Goal: Task Accomplishment & Management: Manage account settings

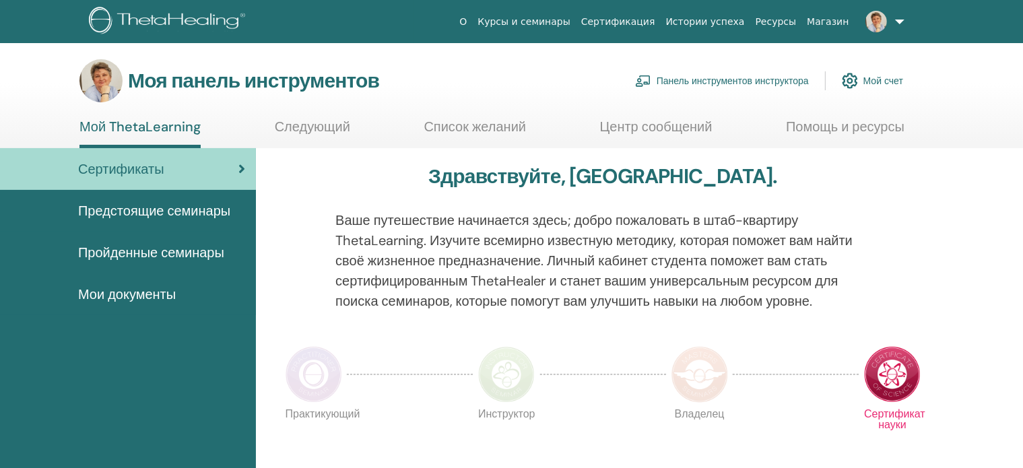
click at [715, 80] on font "Панель инструментов инструктора" at bounding box center [732, 81] width 152 height 12
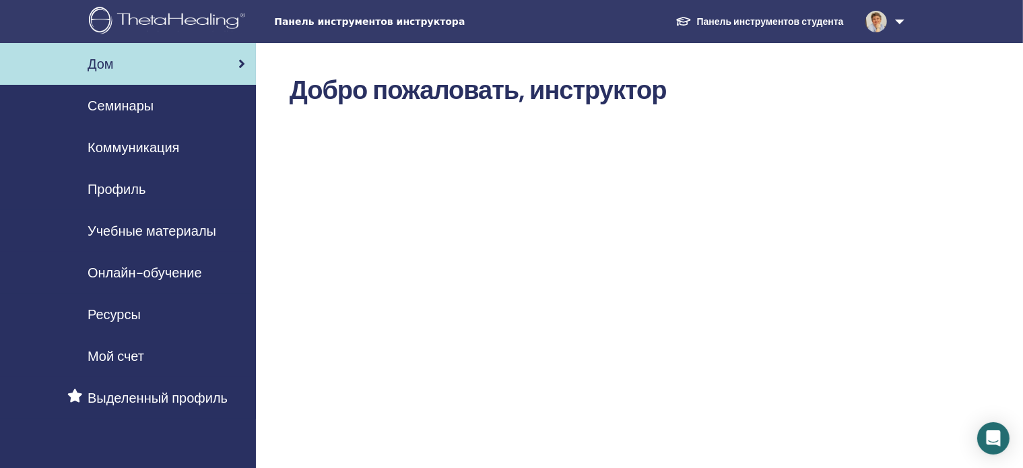
click at [128, 103] on font "Семинары" at bounding box center [121, 106] width 66 height 18
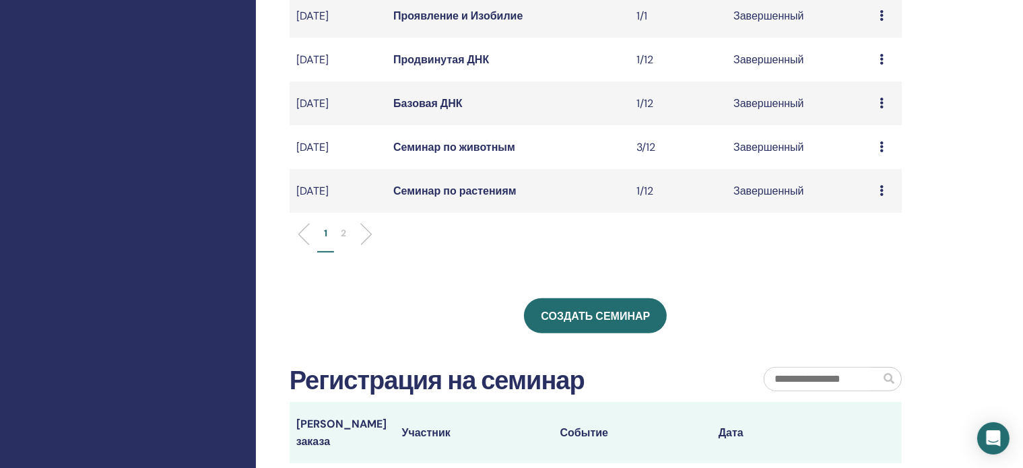
scroll to position [479, 0]
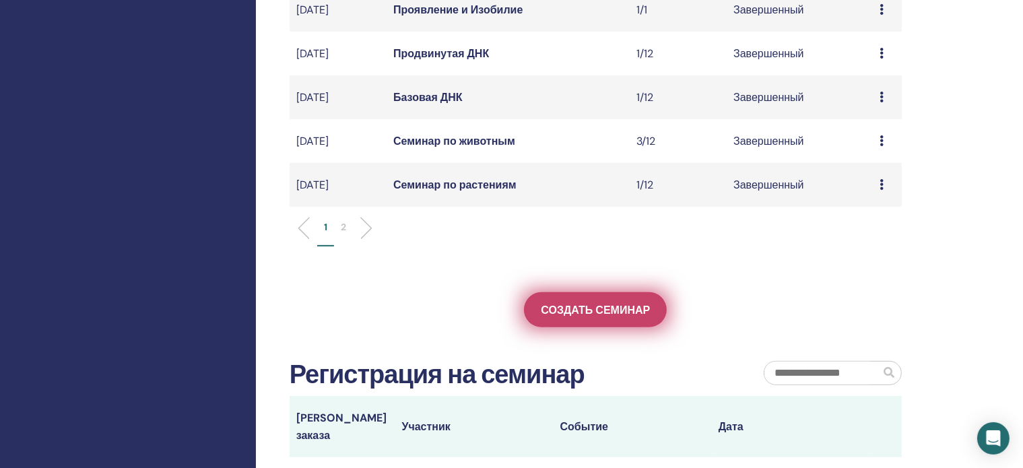
click at [597, 317] on font "Создать семинар" at bounding box center [595, 310] width 109 height 14
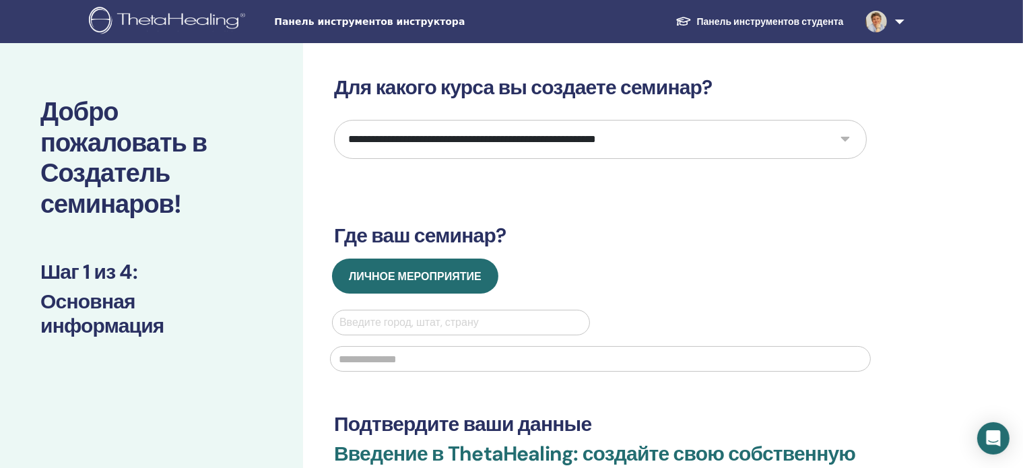
click at [844, 139] on select "**********" at bounding box center [600, 139] width 532 height 39
select select "*"
click at [334, 120] on select "**********" at bounding box center [600, 139] width 532 height 39
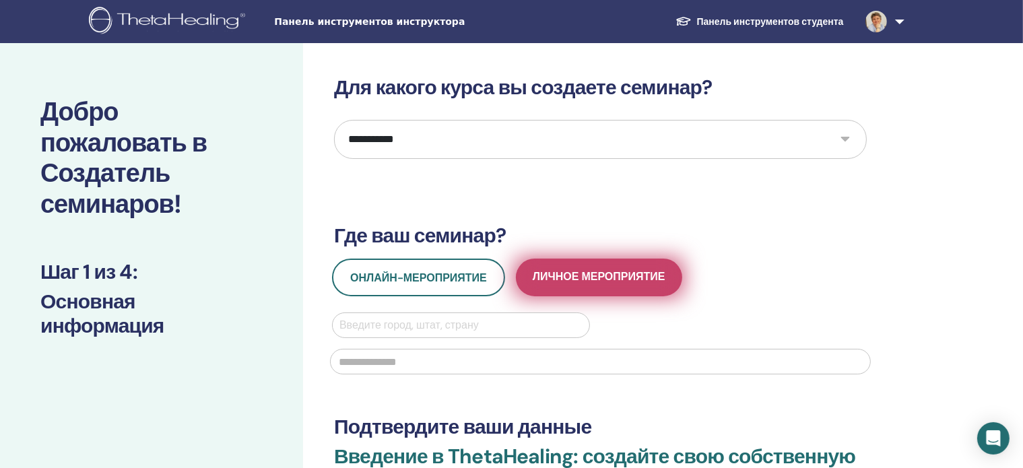
click at [606, 271] on font "Личное мероприятие" at bounding box center [598, 276] width 133 height 14
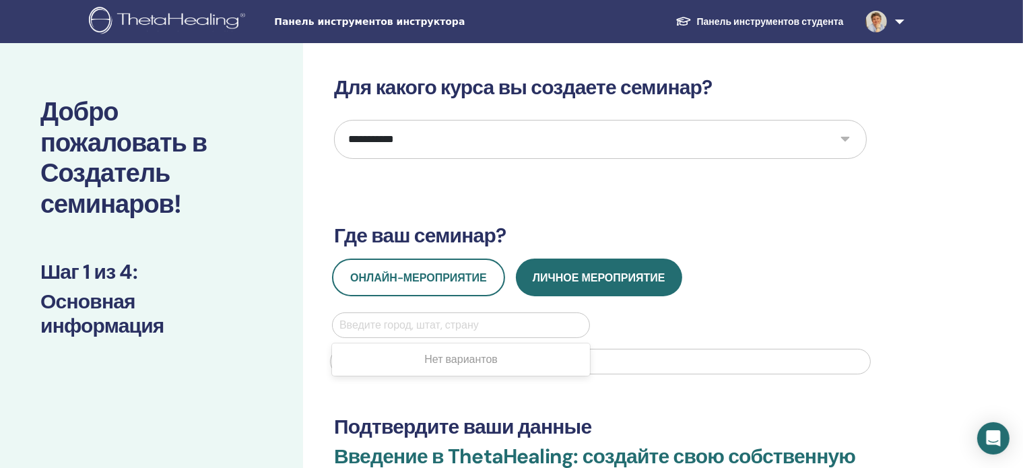
click at [355, 321] on div at bounding box center [460, 325] width 243 height 19
click at [351, 322] on div at bounding box center [460, 325] width 243 height 19
type input "*"
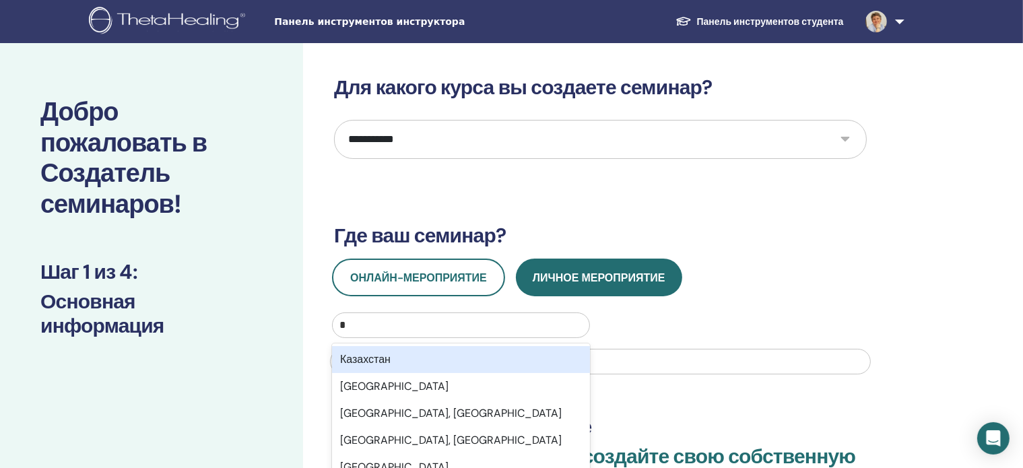
click at [361, 353] on font "Казахстан" at bounding box center [365, 359] width 50 height 14
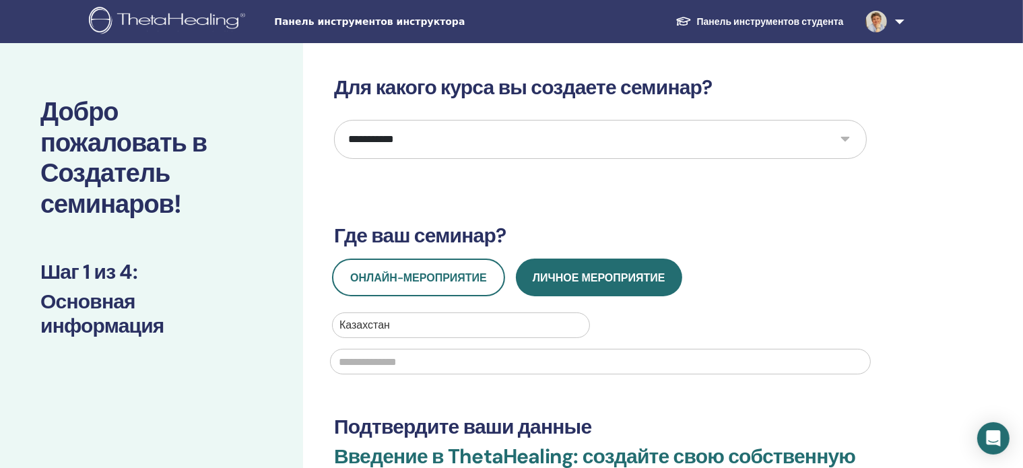
click at [356, 360] on input "text" at bounding box center [600, 362] width 541 height 26
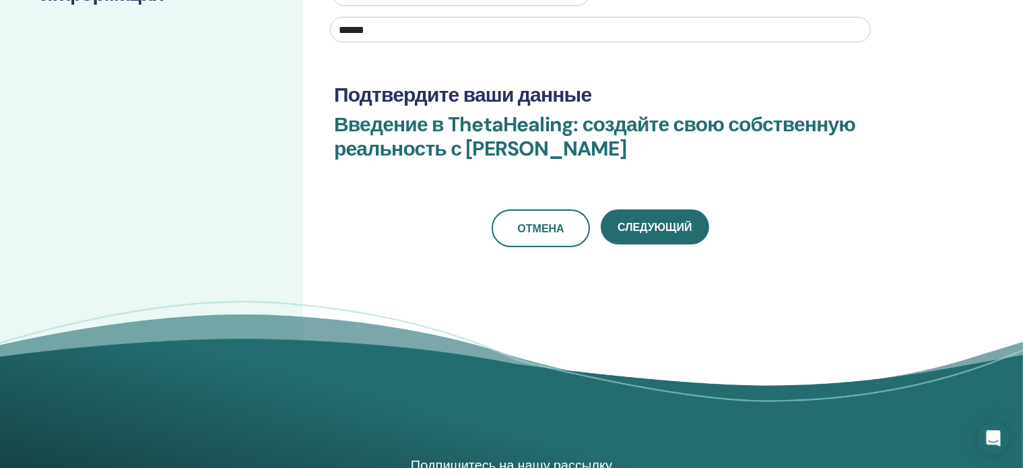
scroll to position [342, 0]
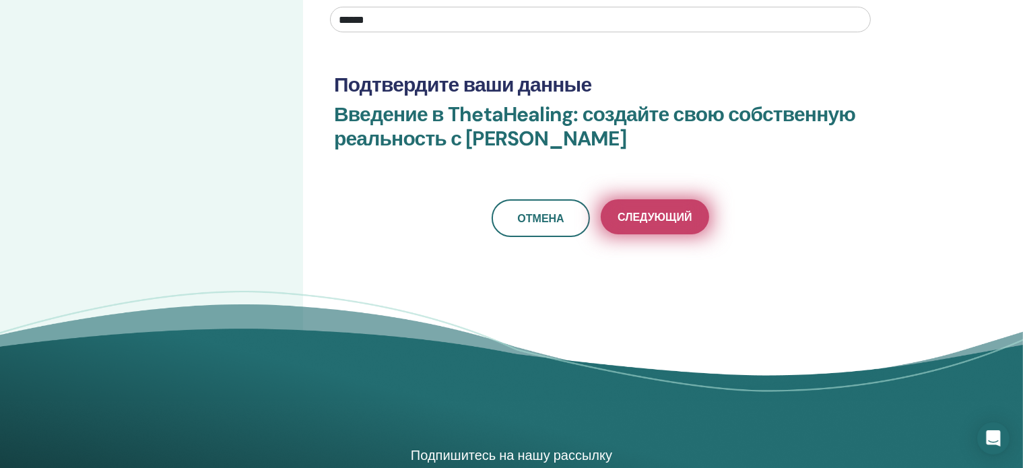
type input "******"
click at [637, 207] on button "Следующий" at bounding box center [654, 216] width 108 height 35
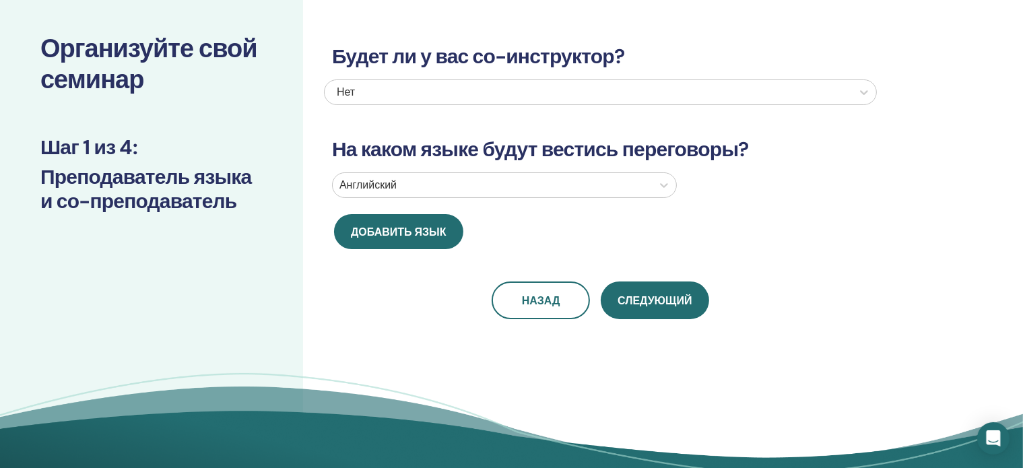
scroll to position [0, 0]
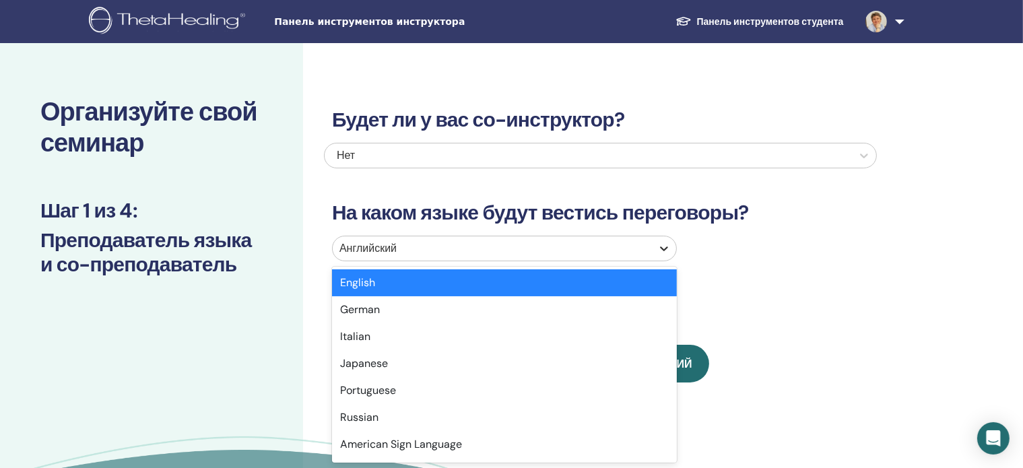
click at [665, 248] on icon at bounding box center [664, 248] width 8 height 5
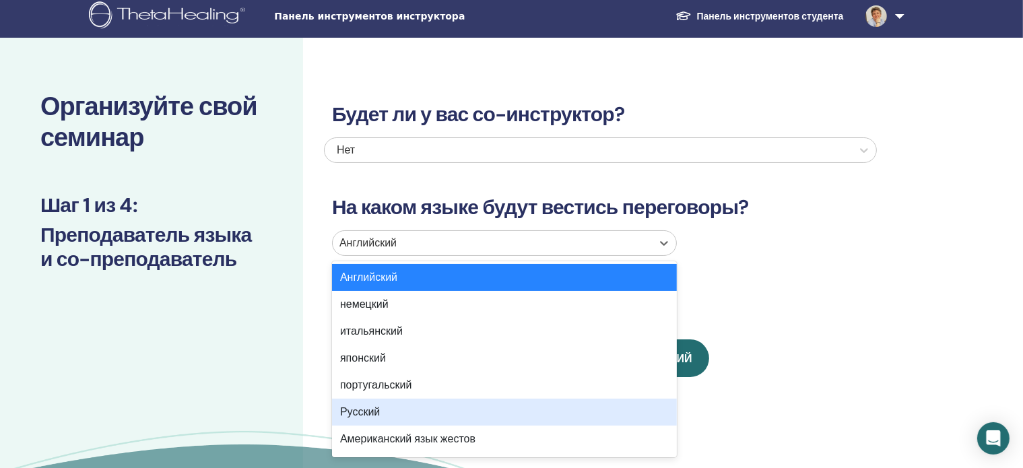
click at [358, 407] on font "Русский" at bounding box center [360, 412] width 40 height 14
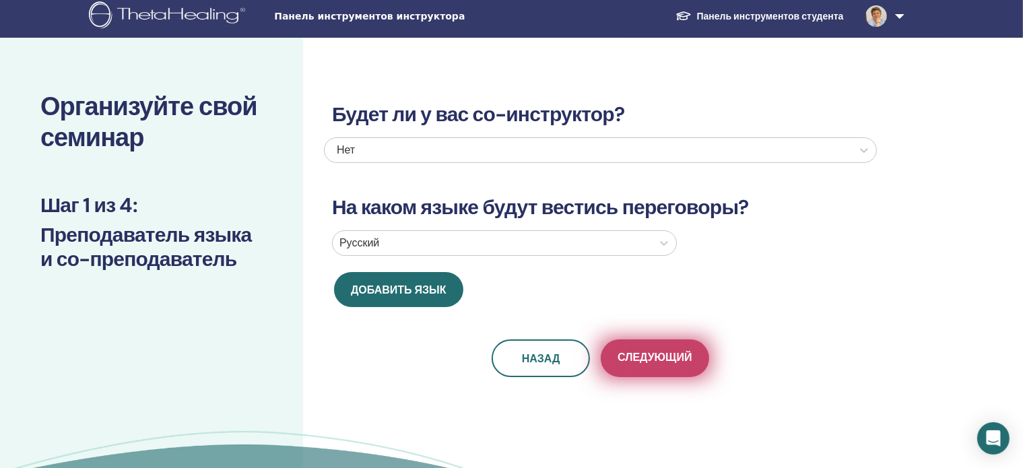
click at [657, 357] on font "Следующий" at bounding box center [654, 357] width 74 height 14
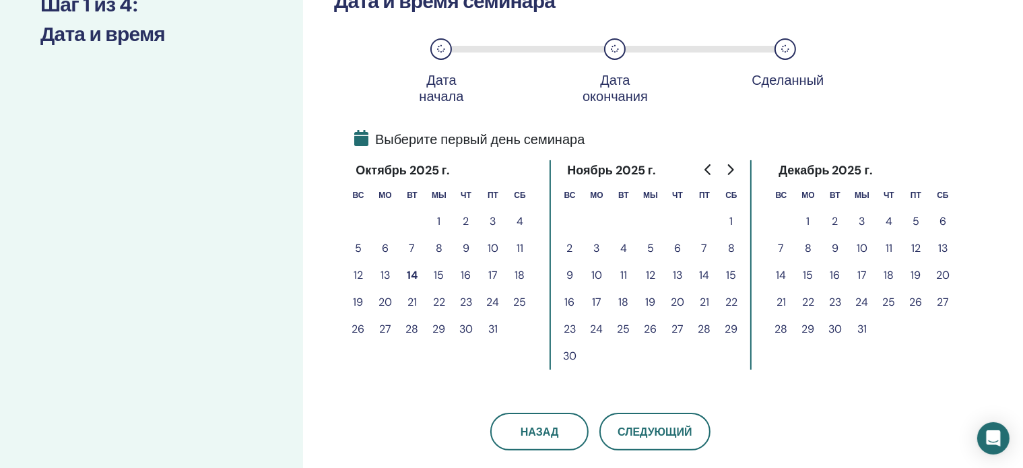
scroll to position [207, 0]
click at [438, 271] on font "15" at bounding box center [439, 274] width 10 height 14
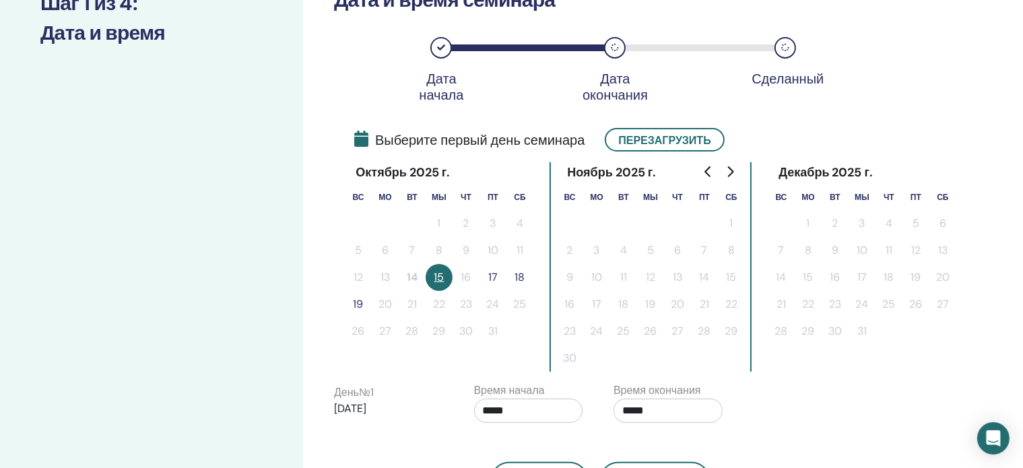
click at [494, 274] on font "17" at bounding box center [492, 277] width 9 height 14
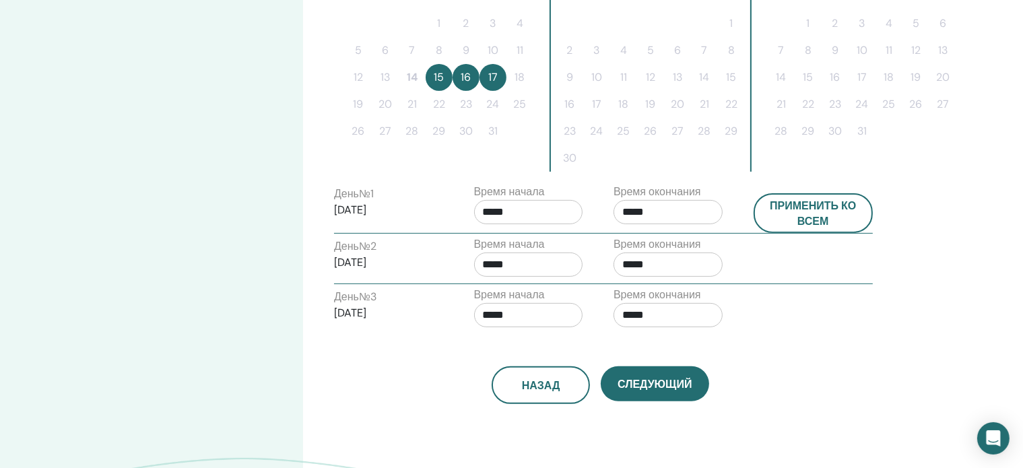
scroll to position [412, 0]
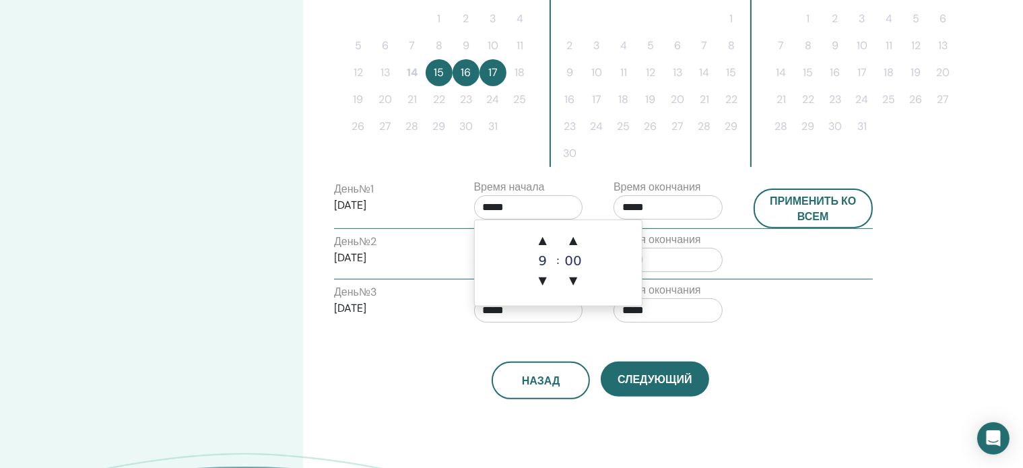
click at [522, 204] on input "*****" at bounding box center [528, 207] width 109 height 24
click at [541, 277] on font "▼" at bounding box center [543, 280] width 8 height 13
type input "*****"
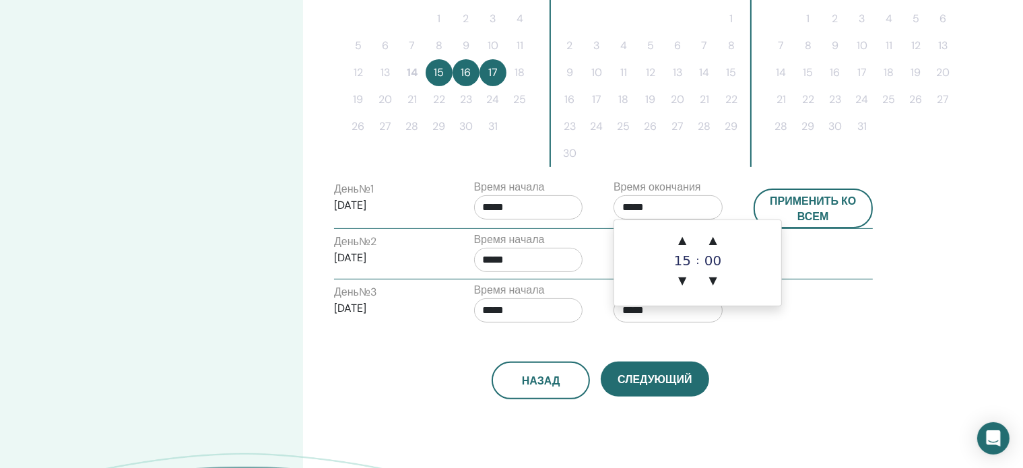
click at [656, 205] on input "*****" at bounding box center [667, 207] width 109 height 24
click at [684, 276] on font "▼" at bounding box center [682, 280] width 8 height 13
type input "*****"
click at [825, 201] on font "Применить ко всем" at bounding box center [812, 209] width 86 height 30
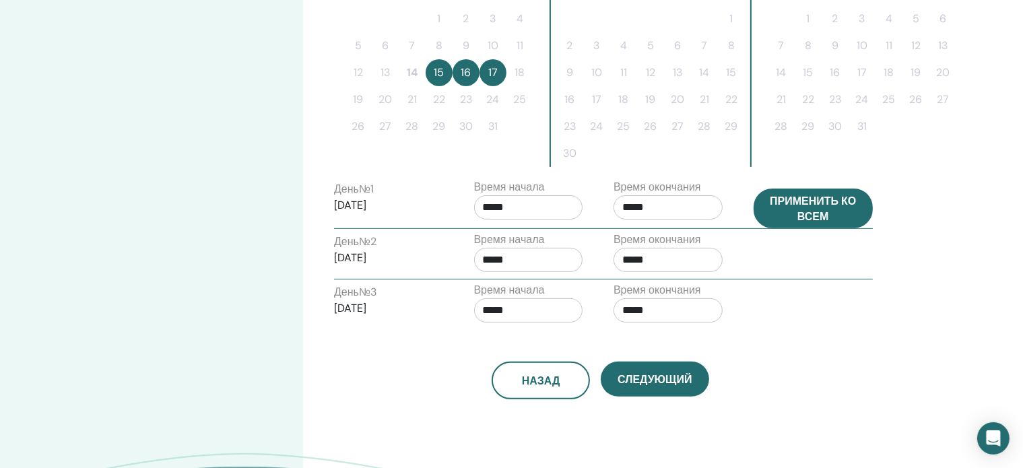
type input "*****"
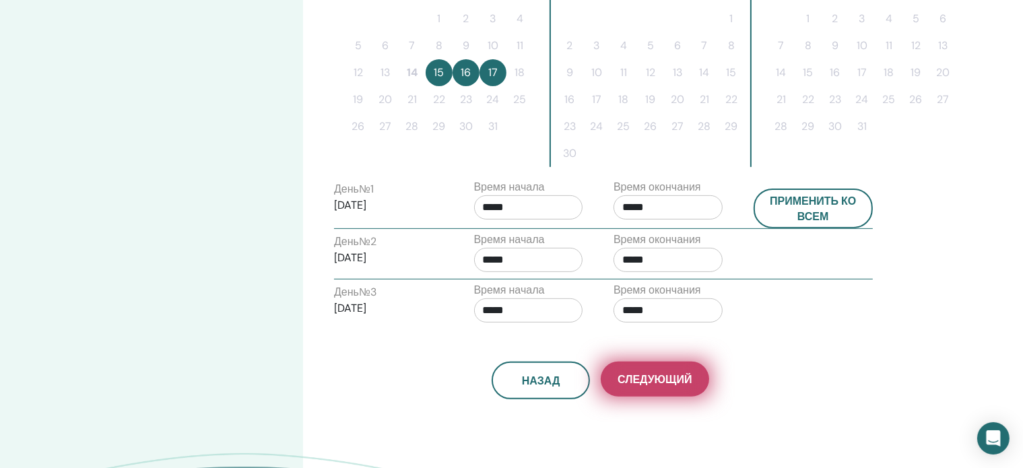
click at [659, 373] on font "Следующий" at bounding box center [654, 379] width 74 height 14
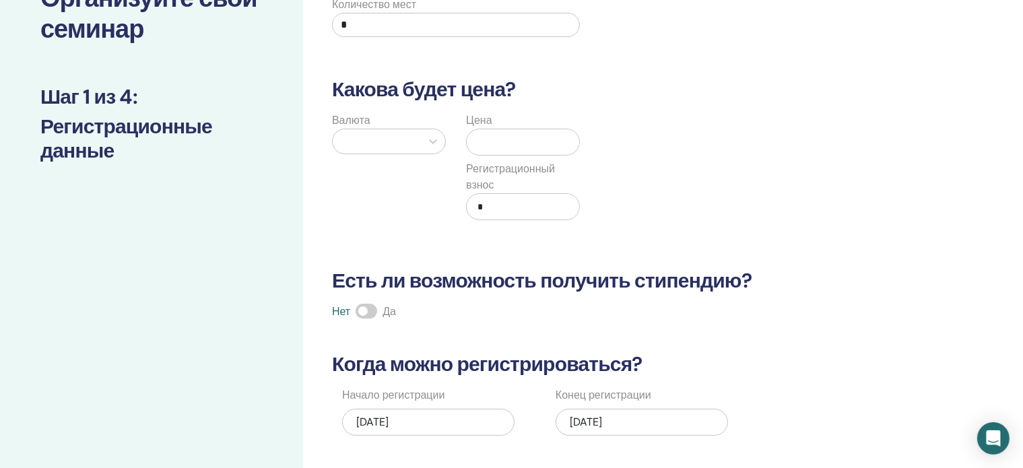
scroll to position [0, 0]
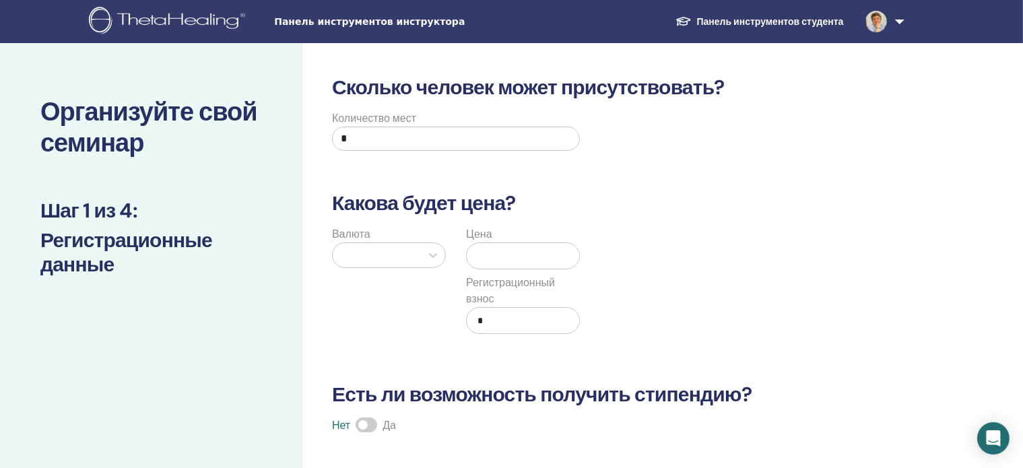
click at [362, 131] on input "*" at bounding box center [456, 139] width 248 height 24
type input "**"
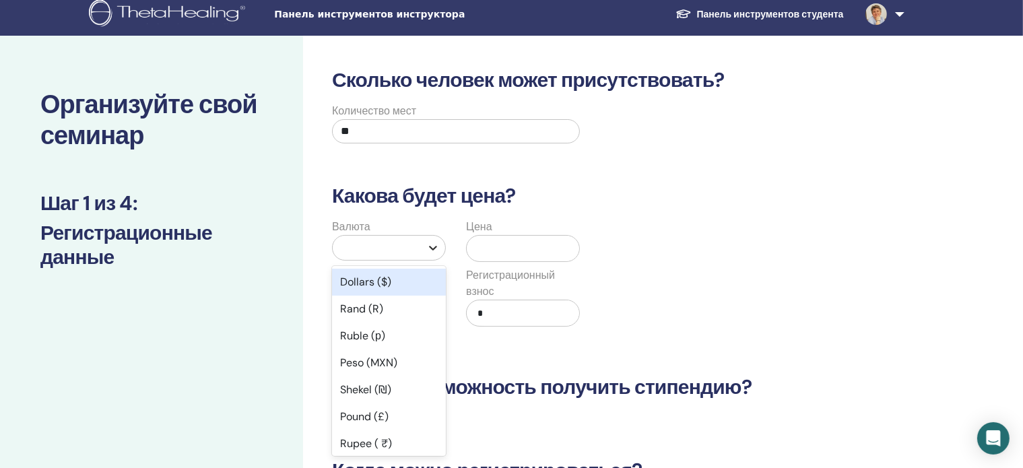
click at [430, 252] on div at bounding box center [433, 248] width 24 height 24
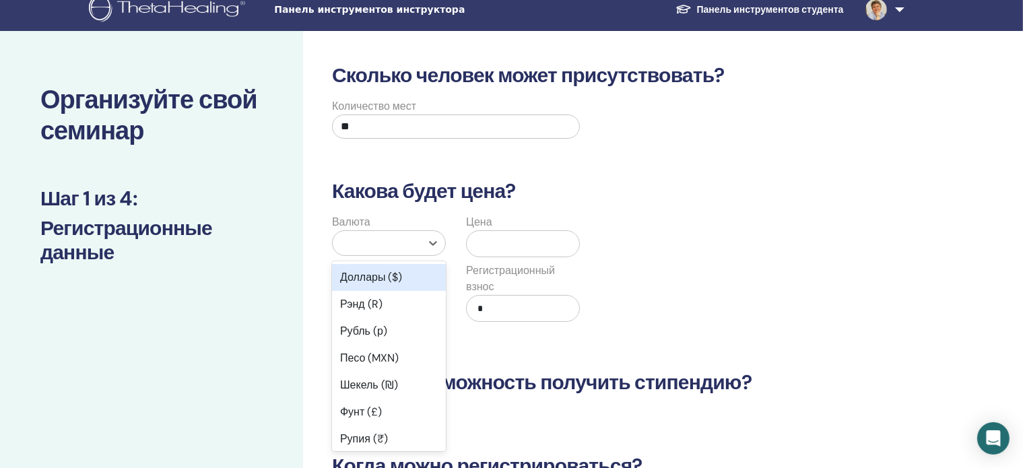
click at [412, 278] on div "Доллары ($)" at bounding box center [389, 277] width 114 height 27
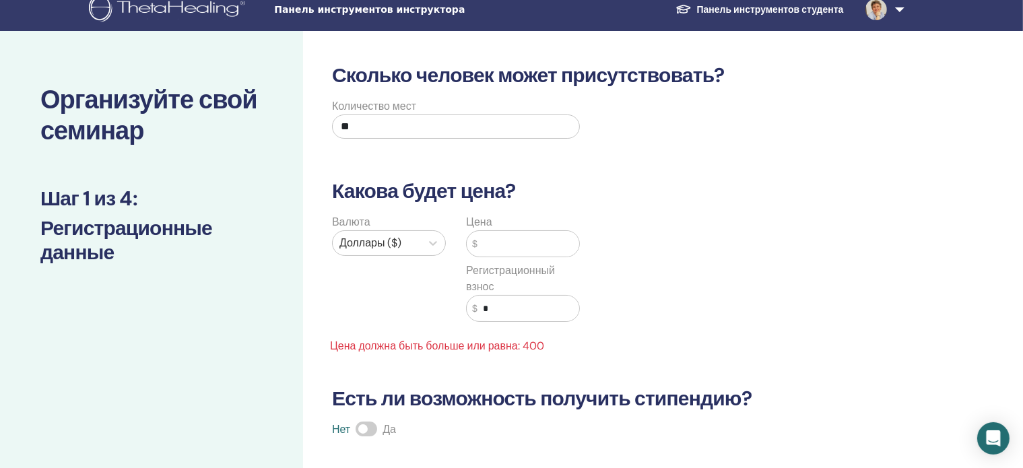
click at [489, 242] on input "text" at bounding box center [528, 244] width 102 height 26
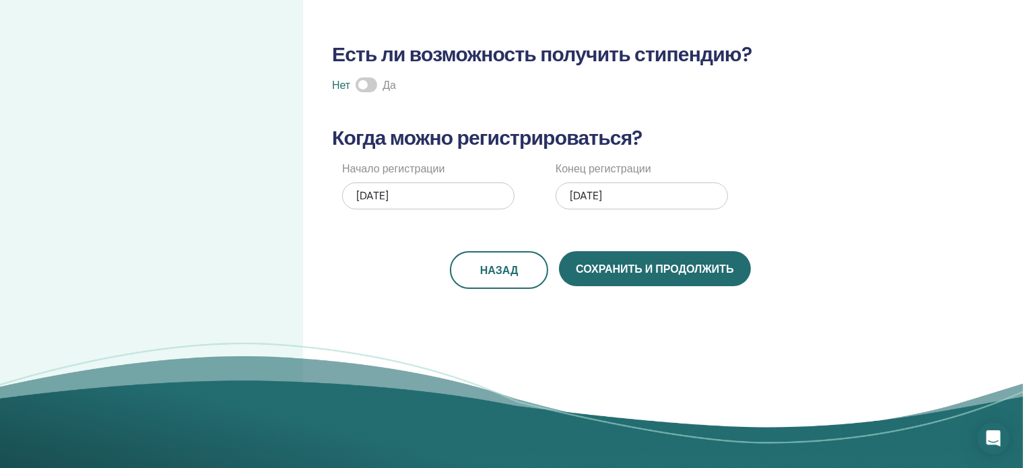
scroll to position [346, 0]
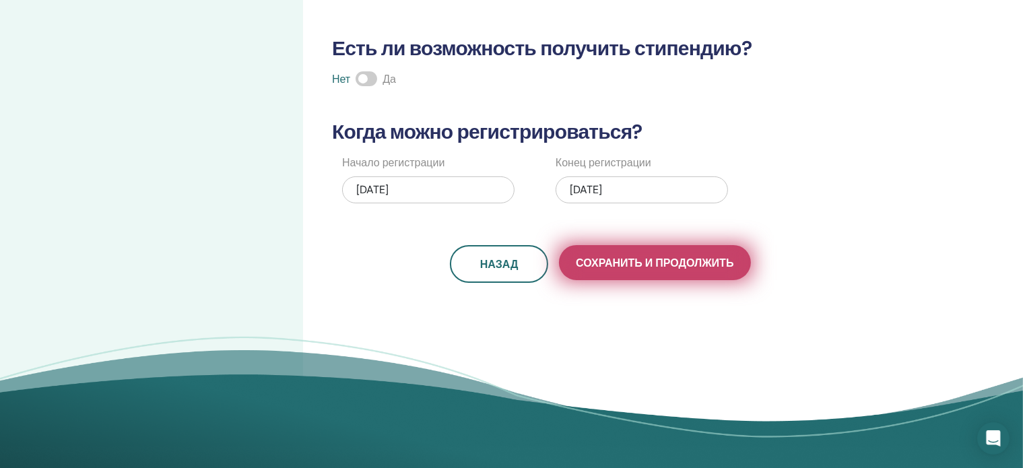
type input "***"
click at [659, 265] on font "Сохранить и продолжить" at bounding box center [655, 263] width 158 height 14
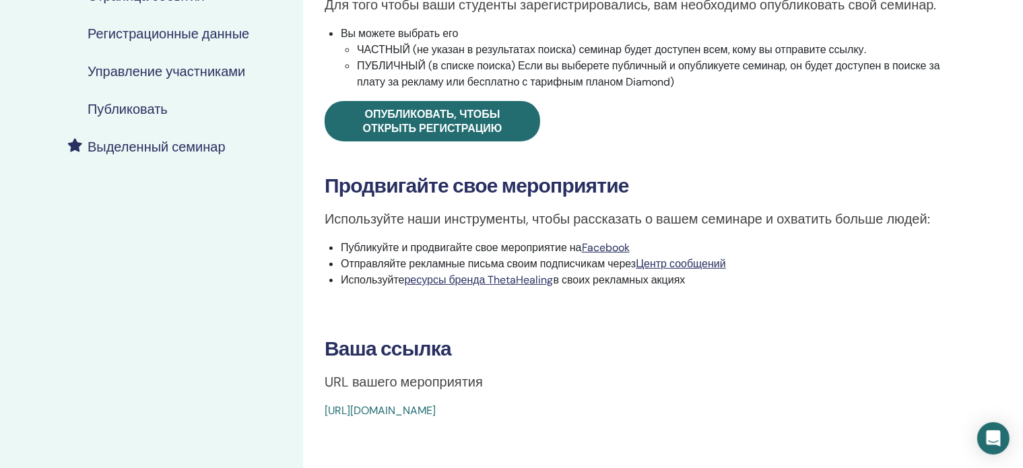
scroll to position [261, 0]
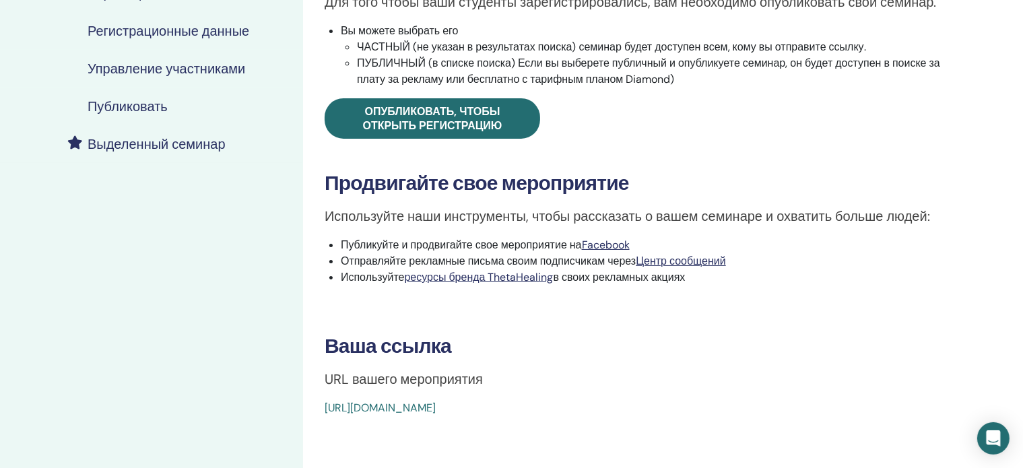
drag, startPoint x: 320, startPoint y: 401, endPoint x: 625, endPoint y: 411, distance: 304.5
click at [630, 409] on div "Базовая ДНК Тип события Лично Статус события Не опубликовано Регистрации 0/10 О…" at bounding box center [644, 115] width 666 height 602
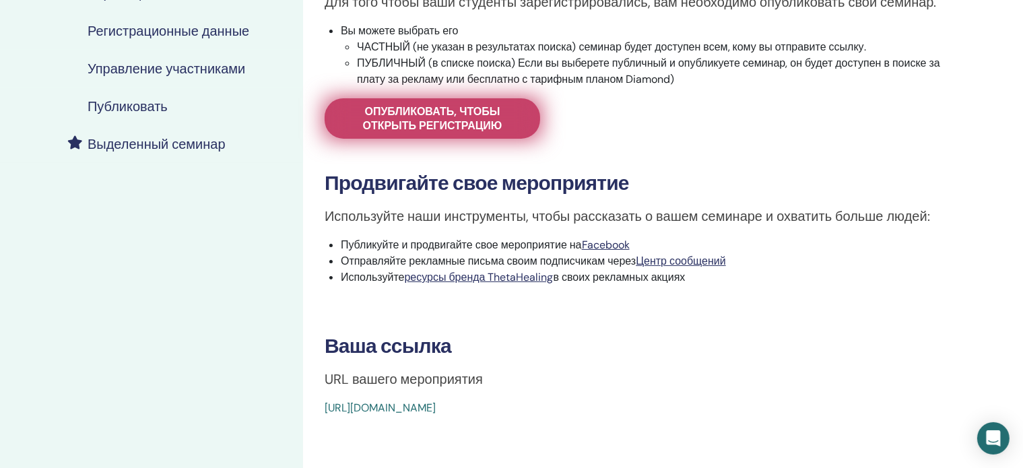
click at [436, 106] on font "Опубликовать, чтобы открыть регистрацию" at bounding box center [432, 118] width 139 height 28
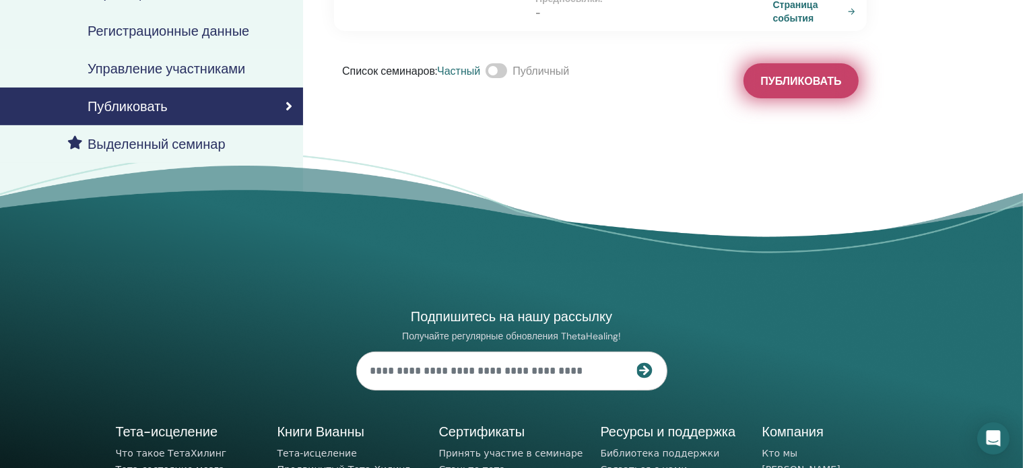
click at [797, 74] on font "Публиковать" at bounding box center [800, 81] width 81 height 14
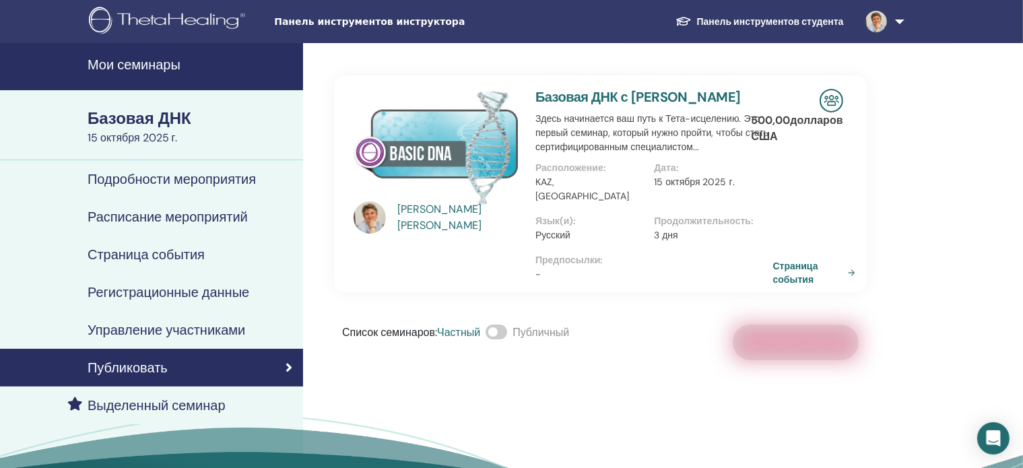
click at [423, 151] on img at bounding box center [436, 147] width 166 height 116
click at [657, 93] on font "Базовая ДНК с [PERSON_NAME]" at bounding box center [637, 97] width 205 height 18
click at [188, 110] on font "Базовая ДНК" at bounding box center [140, 118] width 104 height 21
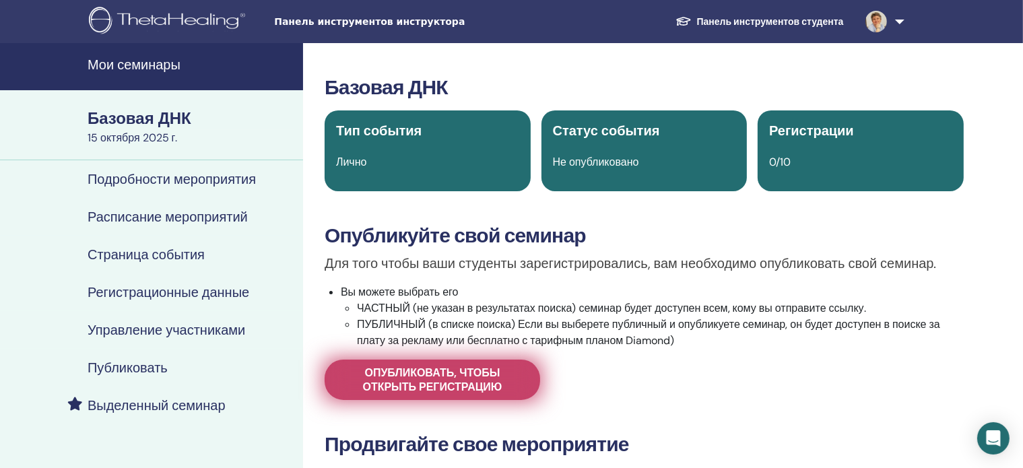
click at [406, 376] on font "Опубликовать, чтобы открыть регистрацию" at bounding box center [432, 380] width 139 height 28
